Goal: Check status: Check status

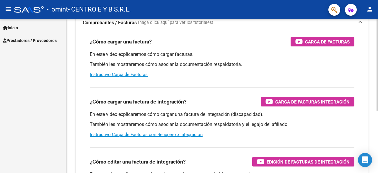
scroll to position [89, 0]
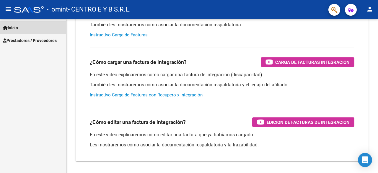
click at [25, 32] on link "Inicio" at bounding box center [33, 27] width 66 height 13
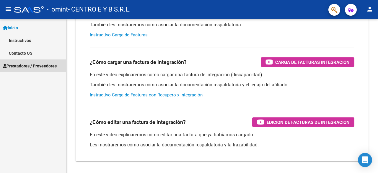
click at [31, 63] on span "Prestadores / Proveedores" at bounding box center [30, 66] width 54 height 6
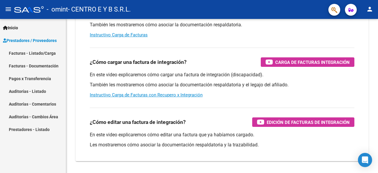
click at [41, 81] on link "Pagos x Transferencia" at bounding box center [33, 78] width 66 height 13
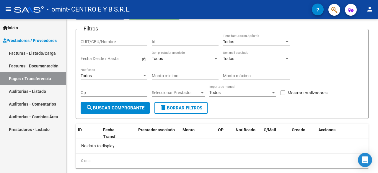
scroll to position [48, 0]
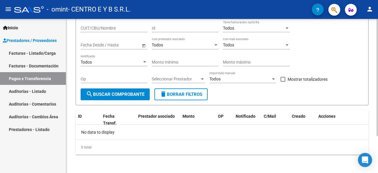
click at [132, 90] on button "search Buscar Comprobante" at bounding box center [115, 94] width 69 height 12
click at [45, 67] on link "Facturas - Documentación" at bounding box center [33, 65] width 66 height 13
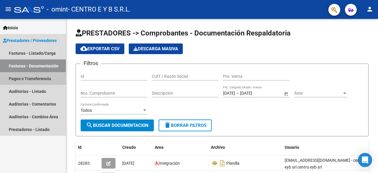
click at [47, 76] on link "Pagos x Transferencia" at bounding box center [33, 78] width 66 height 13
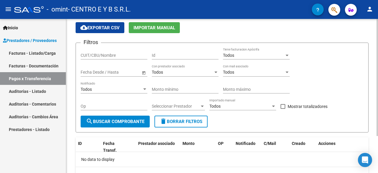
scroll to position [30, 0]
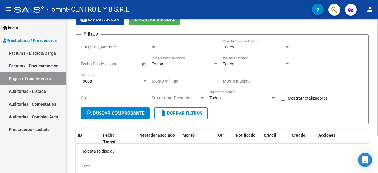
click at [120, 45] on input "CUIT/CBU/Nombre" at bounding box center [114, 47] width 67 height 5
type input "2"
type input "30717480288"
click at [135, 116] on button "search Buscar Comprobante" at bounding box center [115, 113] width 69 height 12
click at [105, 115] on span "search Buscar Comprobante" at bounding box center [115, 112] width 58 height 5
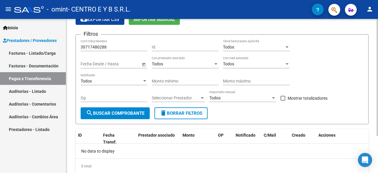
scroll to position [0, 0]
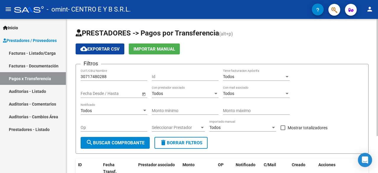
click at [261, 91] on div "Todos" at bounding box center [253, 93] width 61 height 5
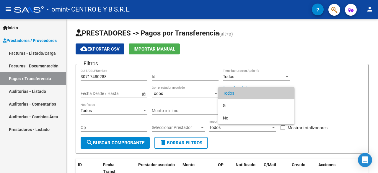
click at [158, 94] on div at bounding box center [189, 86] width 378 height 173
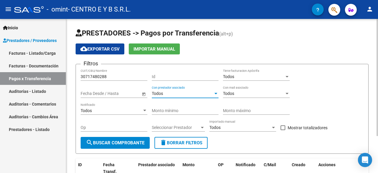
click at [158, 94] on span "Todos" at bounding box center [157, 93] width 11 height 5
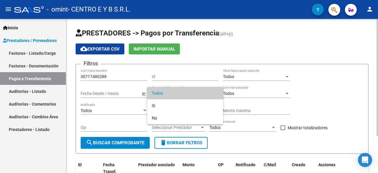
click at [104, 91] on div at bounding box center [189, 86] width 378 height 173
